Goal: Task Accomplishment & Management: Manage account settings

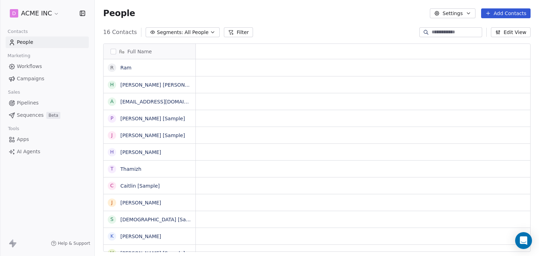
scroll to position [6, 6]
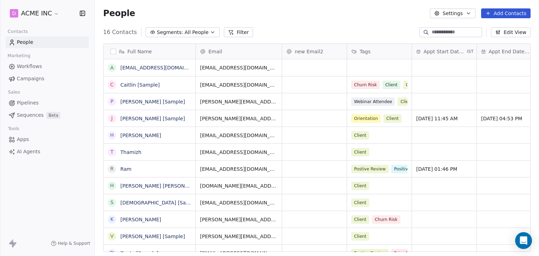
click at [36, 66] on span "Workflows" at bounding box center [29, 66] width 25 height 7
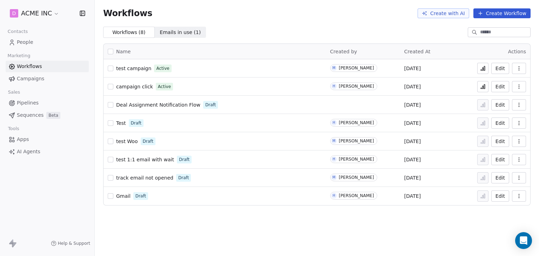
click at [519, 71] on icon "button" at bounding box center [519, 69] width 6 height 6
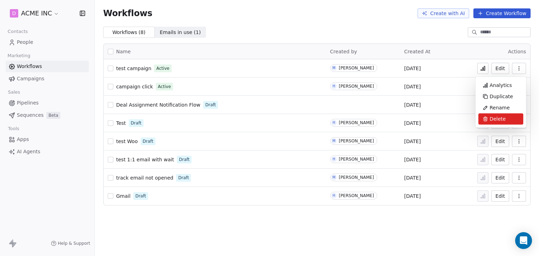
click at [503, 117] on span "Delete" at bounding box center [497, 118] width 16 height 7
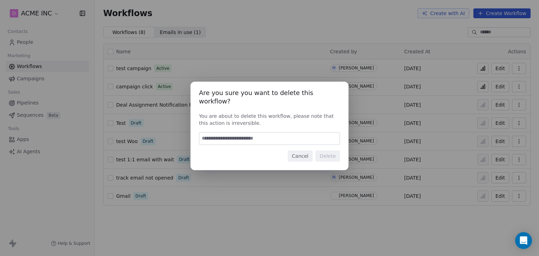
click at [306, 133] on input at bounding box center [269, 139] width 140 height 12
type input "******"
click at [333, 150] on button "Delete" at bounding box center [327, 155] width 25 height 11
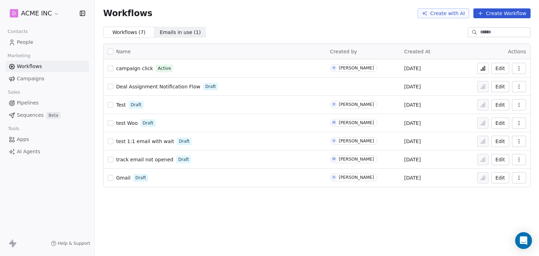
click at [522, 71] on button "button" at bounding box center [519, 68] width 14 height 11
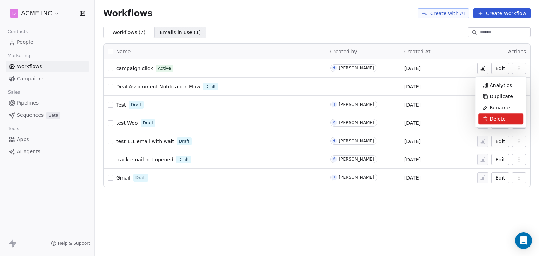
click at [491, 121] on span "Delete" at bounding box center [497, 118] width 16 height 7
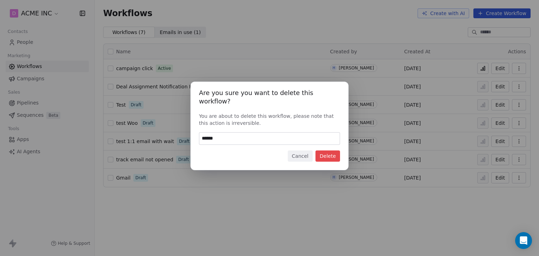
type input "******"
click at [327, 150] on button "Delete" at bounding box center [327, 155] width 25 height 11
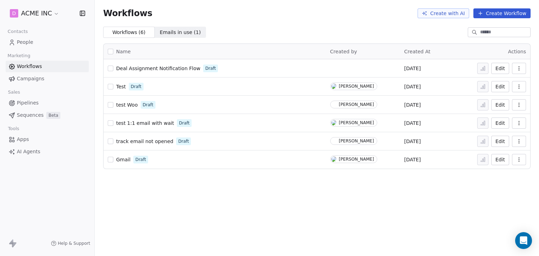
click at [517, 69] on icon "button" at bounding box center [519, 69] width 6 height 6
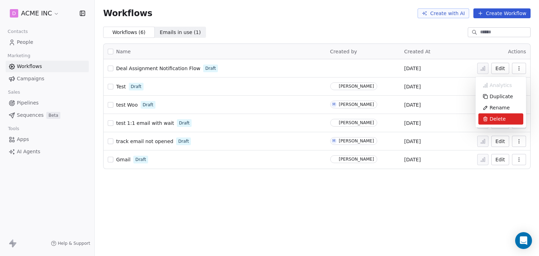
click at [491, 119] on span "Delete" at bounding box center [497, 118] width 16 height 7
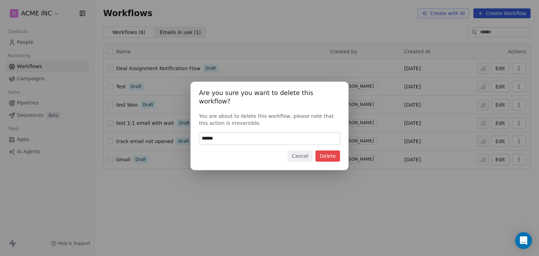
type input "******"
click at [335, 155] on button "Delete" at bounding box center [327, 155] width 25 height 11
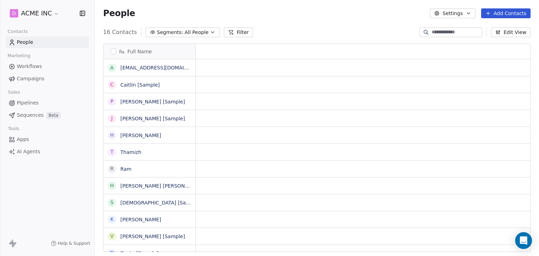
scroll to position [6, 6]
